Goal: Information Seeking & Learning: Learn about a topic

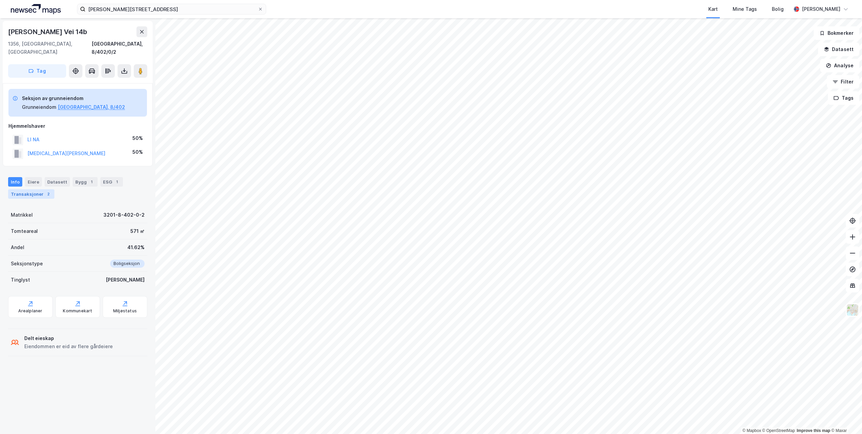
click at [46, 191] on div "2" at bounding box center [48, 194] width 7 height 7
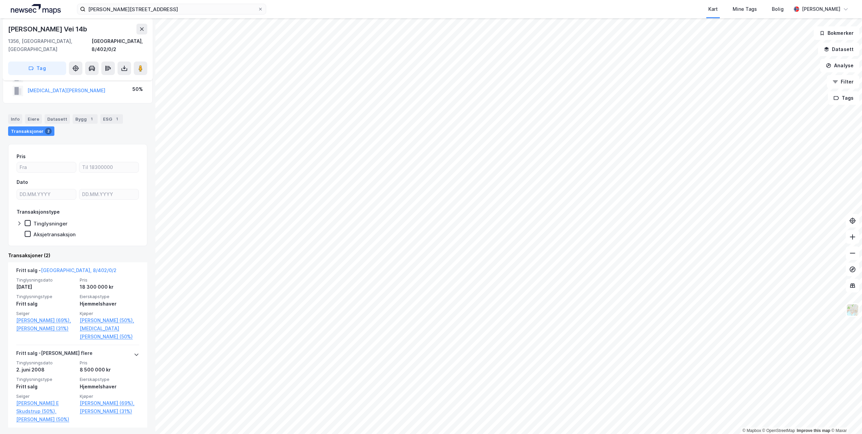
scroll to position [73, 0]
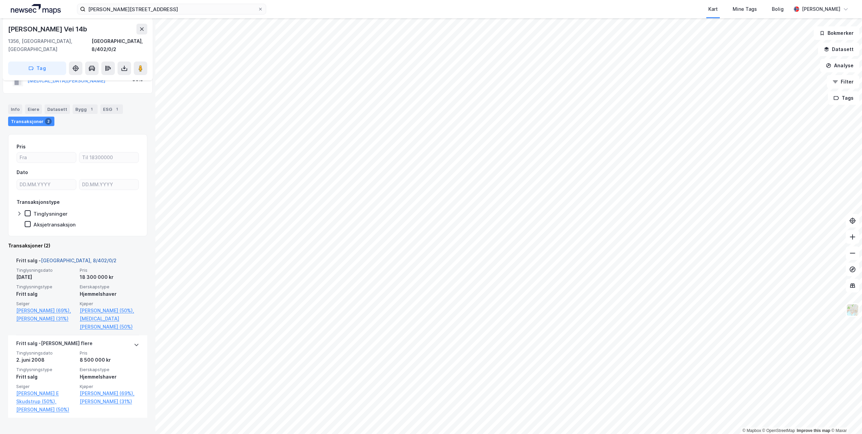
click at [67, 257] on link "Bærum, 8/402/0/2" at bounding box center [79, 260] width 76 height 6
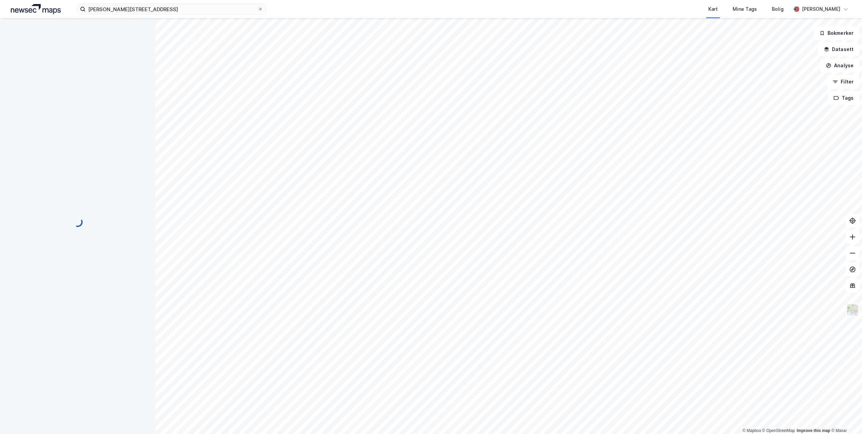
scroll to position [0, 0]
click at [222, 5] on input at bounding box center [196, 9] width 180 height 10
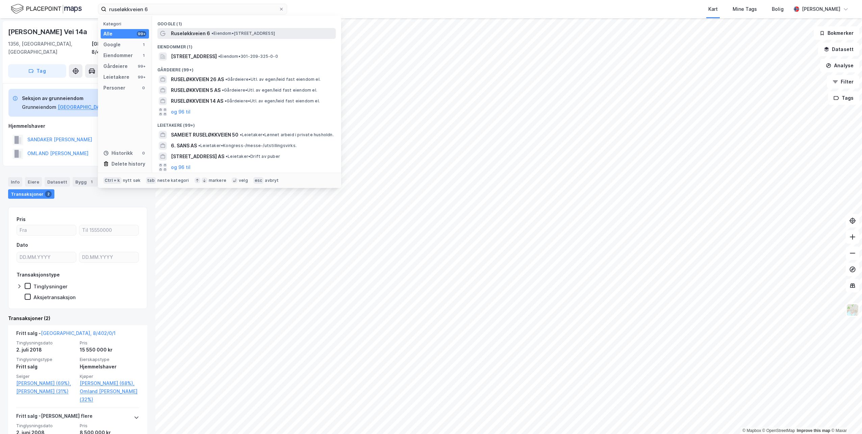
click at [210, 28] on div "Ruseløkkveien 6 • Eiendom • [STREET_ADDRESS]" at bounding box center [246, 33] width 178 height 11
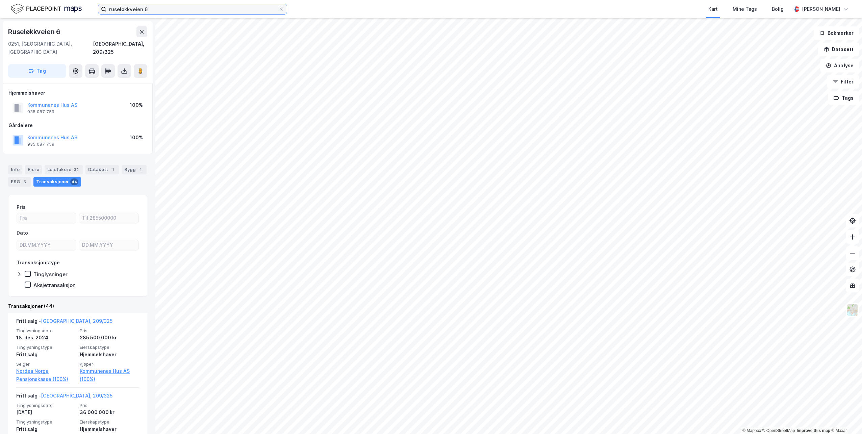
click at [191, 12] on input "ruseløkkveien 6" at bounding box center [192, 9] width 172 height 10
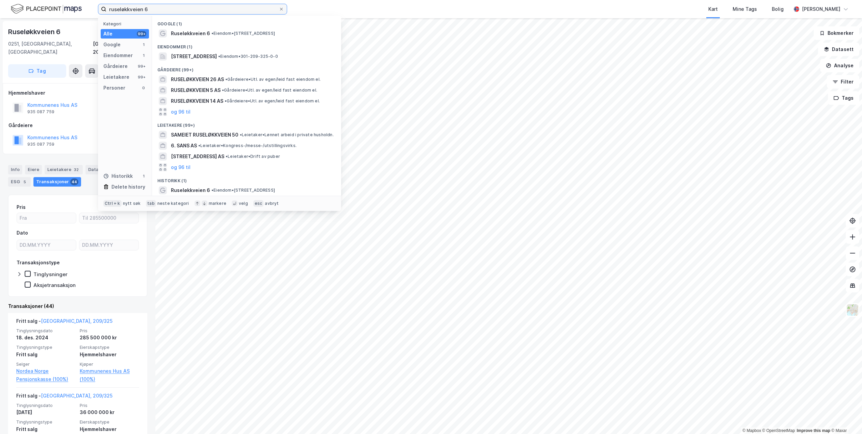
click at [191, 12] on input "ruseløkkveien 6" at bounding box center [192, 9] width 172 height 10
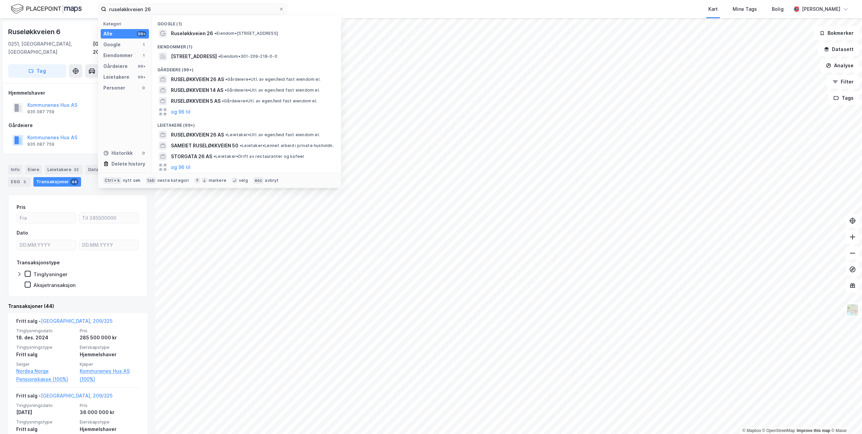
click at [199, 30] on span "Ruseløkkveien 26" at bounding box center [192, 33] width 42 height 8
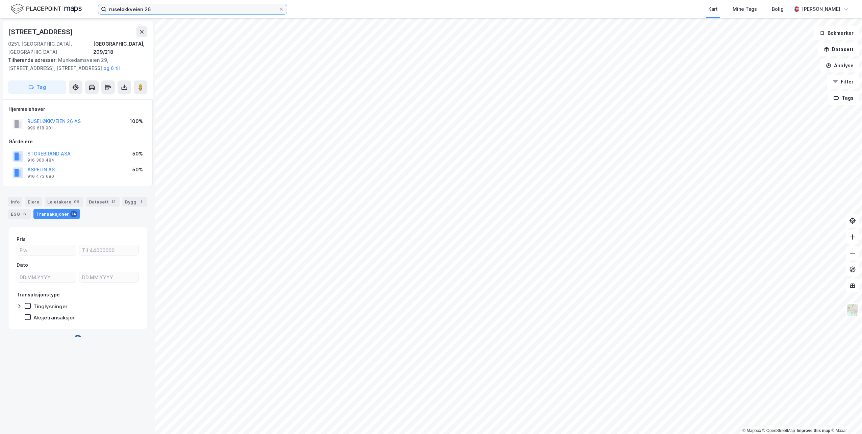
drag, startPoint x: 178, startPoint y: 9, endPoint x: 34, endPoint y: -10, distance: 144.6
click at [34, 0] on html "ruseløkkveien 26 Kart Mine Tags [PERSON_NAME] © Mapbox © OpenStreetMap Improve …" at bounding box center [431, 217] width 862 height 434
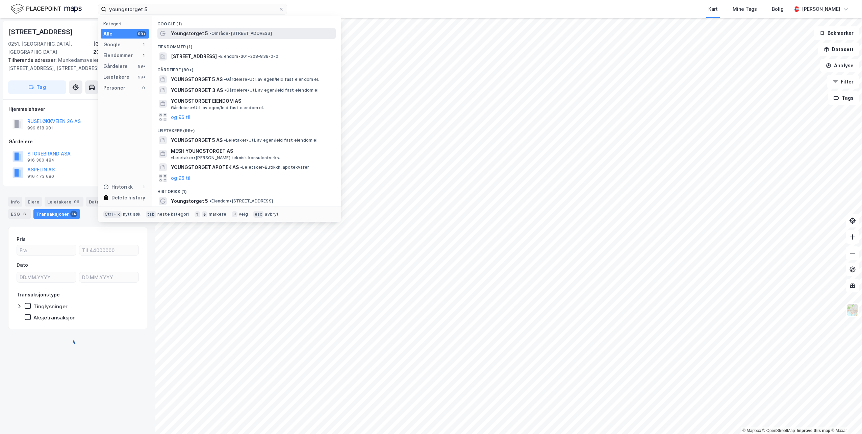
click at [193, 28] on div "Youngstorget 5 • Område • [STREET_ADDRESS]" at bounding box center [246, 33] width 178 height 11
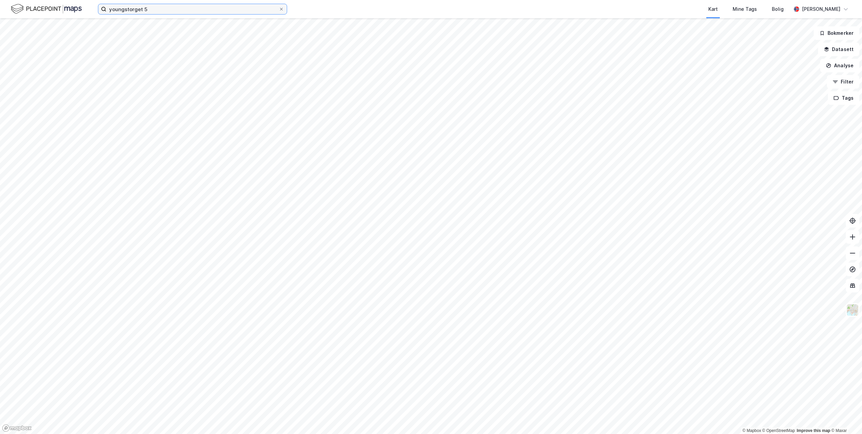
click at [163, 10] on input "youngstorget 5" at bounding box center [192, 9] width 172 height 10
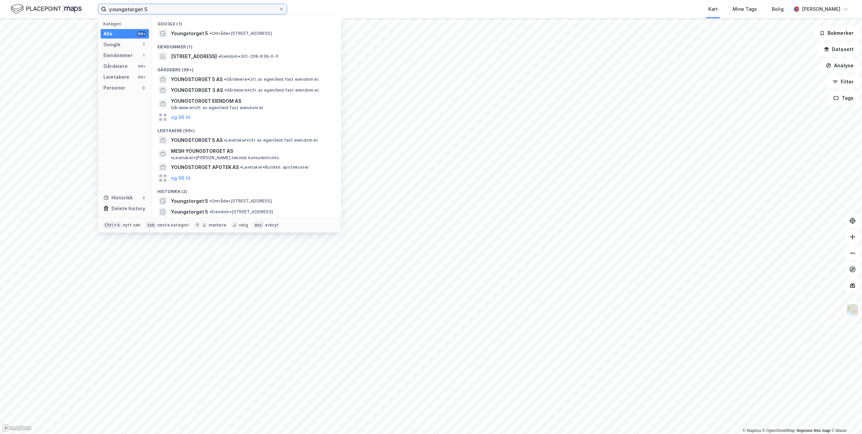
click at [163, 10] on input "youngstorget 5" at bounding box center [192, 9] width 172 height 10
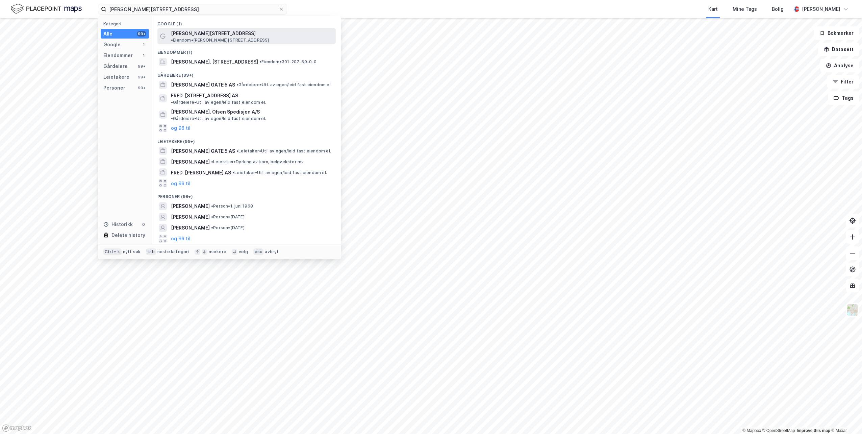
click at [183, 31] on span "[PERSON_NAME][STREET_ADDRESS]" at bounding box center [213, 33] width 85 height 8
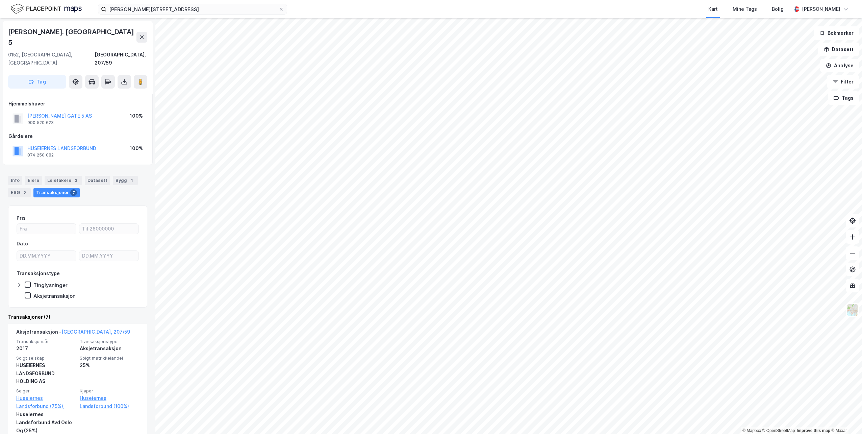
click at [167, 16] on div "[PERSON_NAME] gate 5 Kart Mine Tags Bolig [PERSON_NAME]" at bounding box center [431, 9] width 862 height 18
click at [167, 13] on input "[PERSON_NAME][STREET_ADDRESS]" at bounding box center [192, 9] width 172 height 10
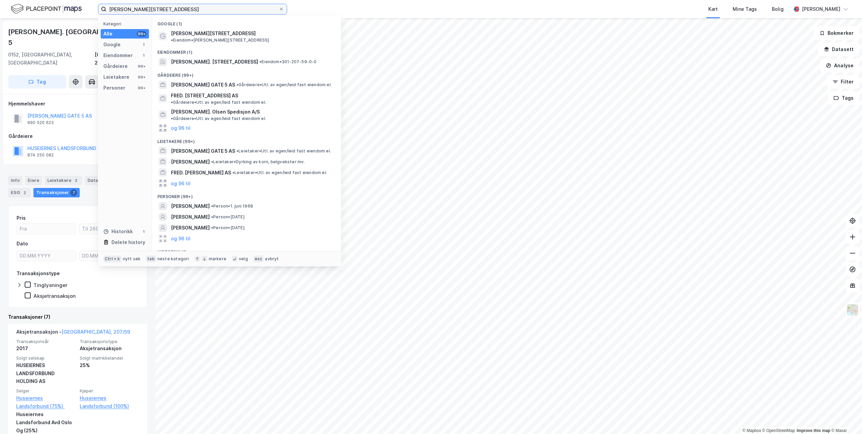
click at [167, 13] on input "[PERSON_NAME][STREET_ADDRESS]" at bounding box center [192, 9] width 172 height 10
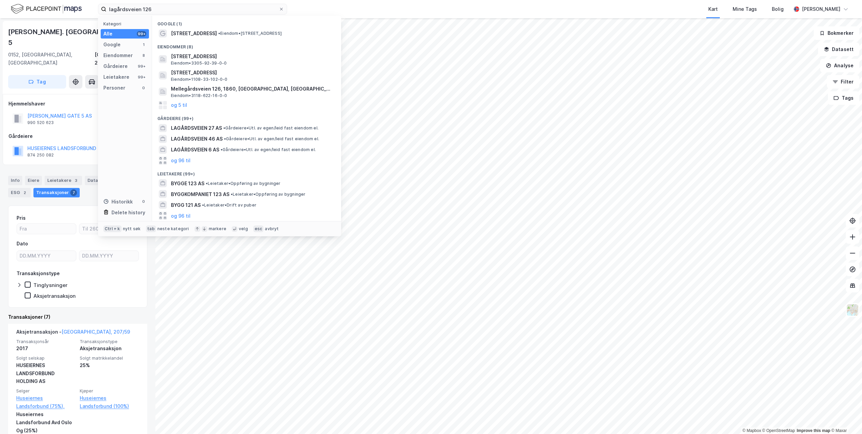
click at [226, 39] on div "Eiendommer (8)" at bounding box center [246, 45] width 189 height 12
click at [225, 25] on div "Google (1)" at bounding box center [246, 22] width 189 height 12
click at [223, 31] on span "• Eiendom • [STREET_ADDRESS]" at bounding box center [250, 33] width 64 height 5
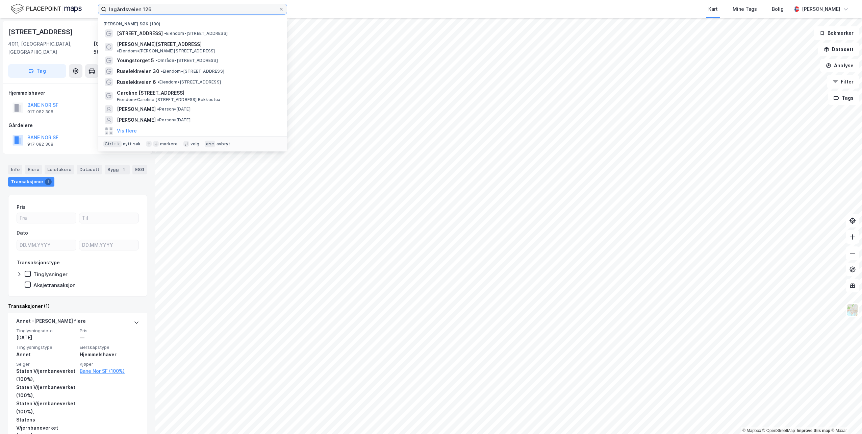
click at [168, 6] on input "lagårdsveien 126" at bounding box center [192, 9] width 172 height 10
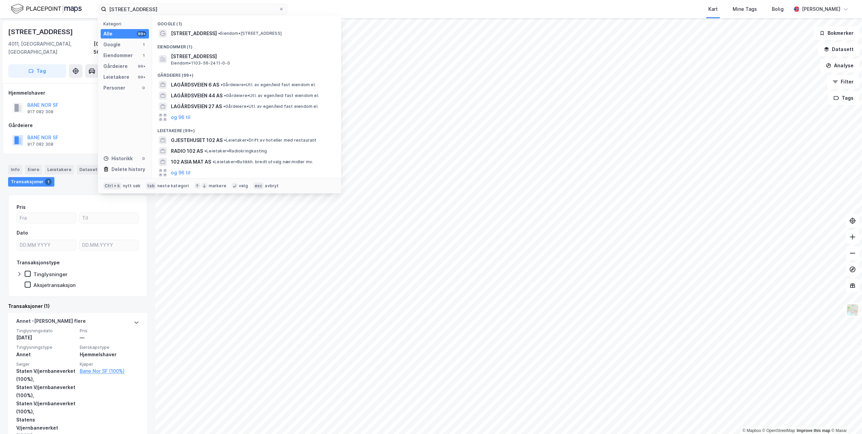
click at [189, 35] on span "[STREET_ADDRESS]" at bounding box center [194, 33] width 46 height 8
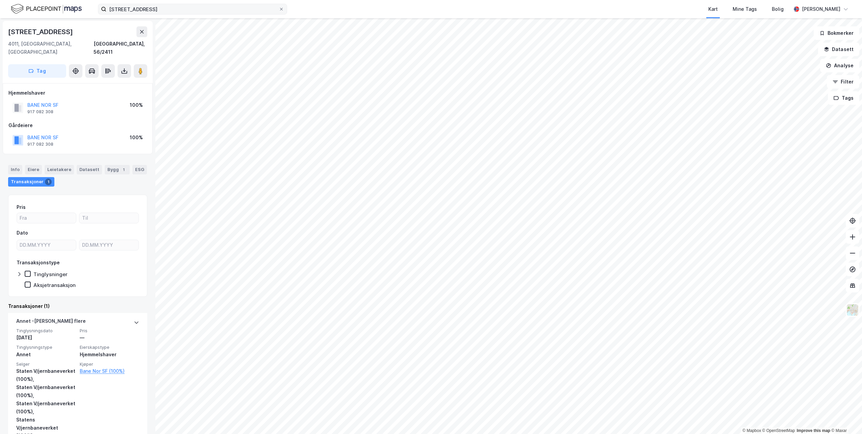
click at [183, 14] on label "[STREET_ADDRESS]" at bounding box center [192, 9] width 189 height 11
click at [183, 14] on input "[STREET_ADDRESS]" at bounding box center [192, 9] width 172 height 10
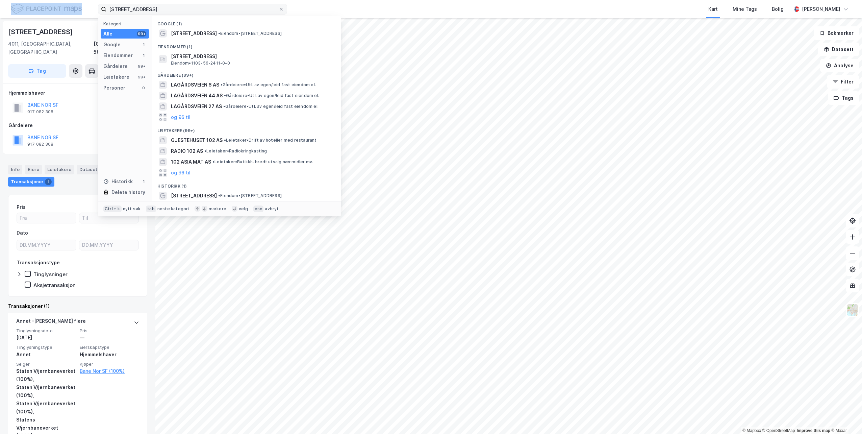
click at [183, 14] on label "[STREET_ADDRESS]" at bounding box center [192, 9] width 189 height 11
click at [183, 14] on input "[STREET_ADDRESS]" at bounding box center [192, 9] width 172 height 10
click at [183, 14] on label "[STREET_ADDRESS]" at bounding box center [192, 9] width 189 height 11
click at [183, 14] on input "[STREET_ADDRESS]" at bounding box center [192, 9] width 172 height 10
drag, startPoint x: 183, startPoint y: 14, endPoint x: 182, endPoint y: 10, distance: 4.4
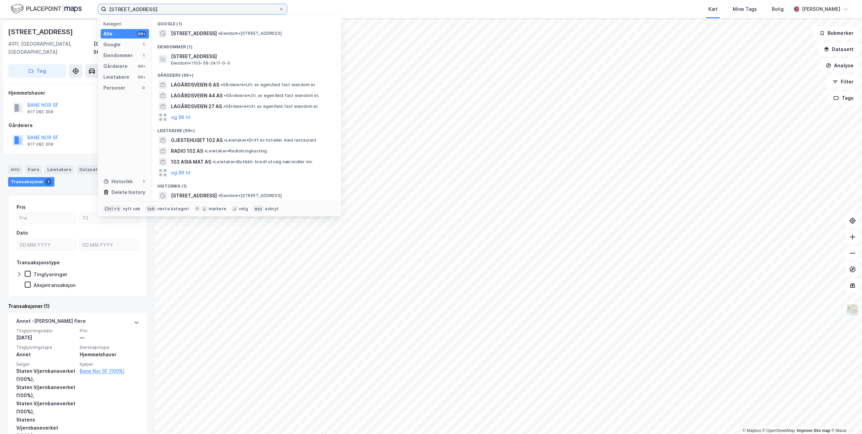
click at [182, 10] on input "[STREET_ADDRESS]" at bounding box center [192, 9] width 172 height 10
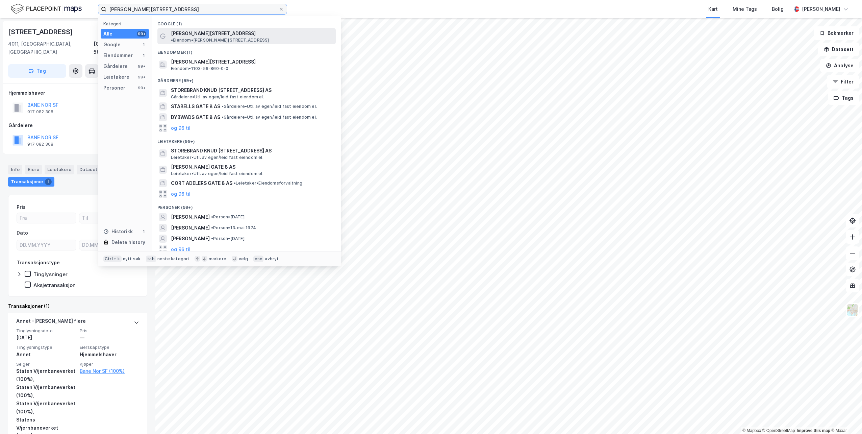
type input "[PERSON_NAME][STREET_ADDRESS]"
click at [190, 29] on div "[PERSON_NAME][STREET_ADDRESS] • Eiendom • [PERSON_NAME][STREET_ADDRESS]" at bounding box center [246, 36] width 178 height 16
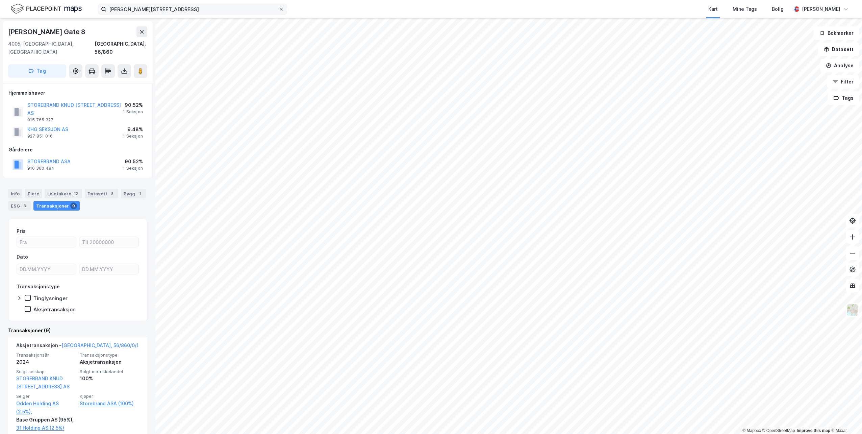
click at [279, 10] on span at bounding box center [281, 8] width 5 height 5
click at [279, 10] on input "[PERSON_NAME][STREET_ADDRESS]" at bounding box center [192, 9] width 172 height 10
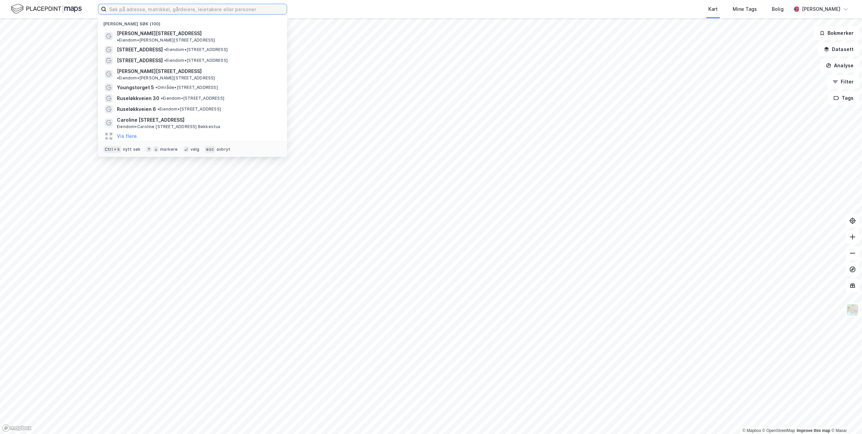
click at [235, 10] on input at bounding box center [196, 9] width 180 height 10
